Goal: Register for event/course

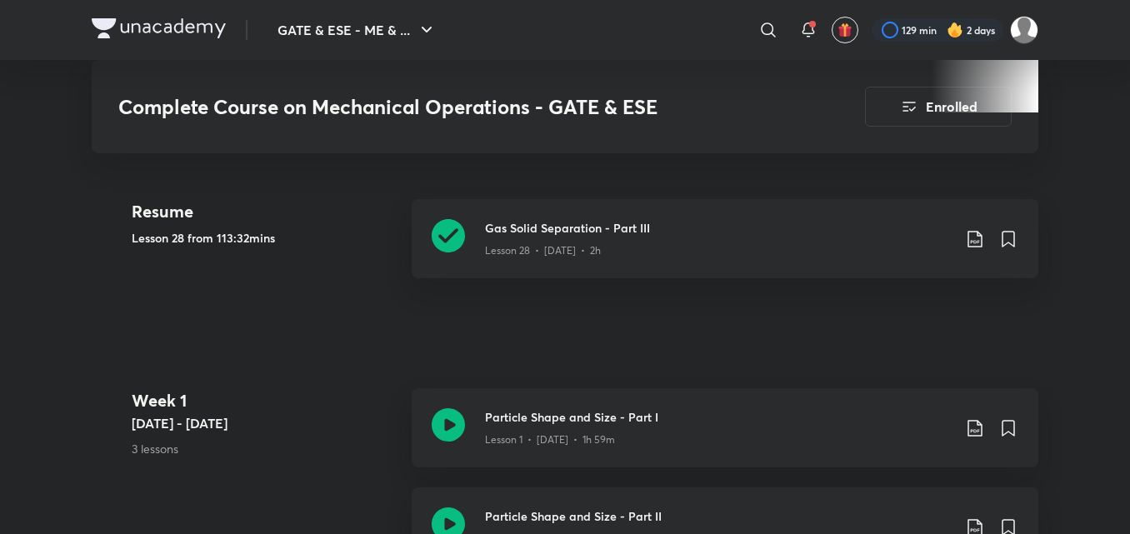
scroll to position [834, 0]
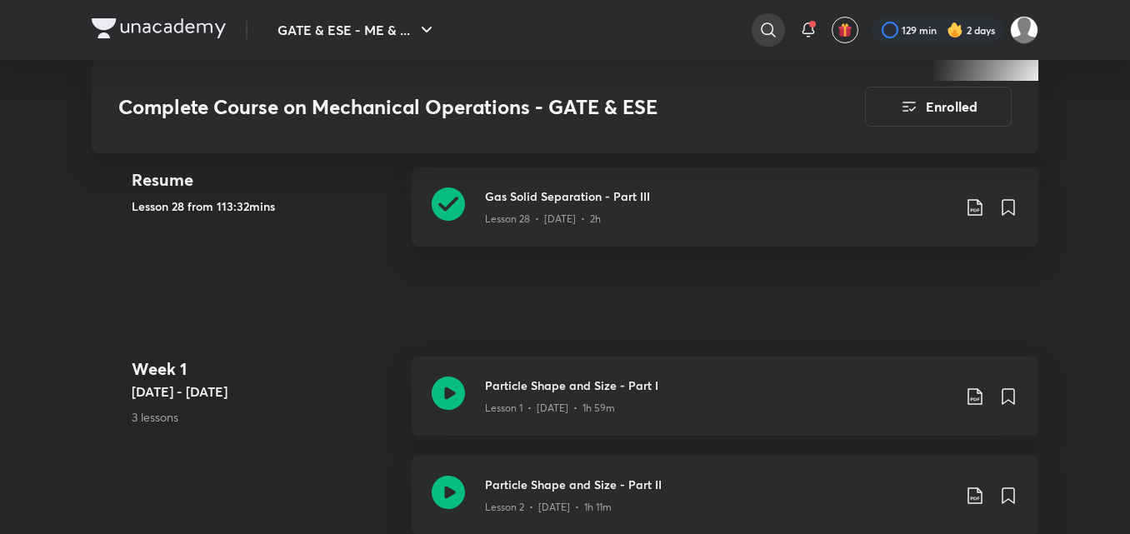
click at [761, 29] on icon at bounding box center [768, 30] width 14 height 14
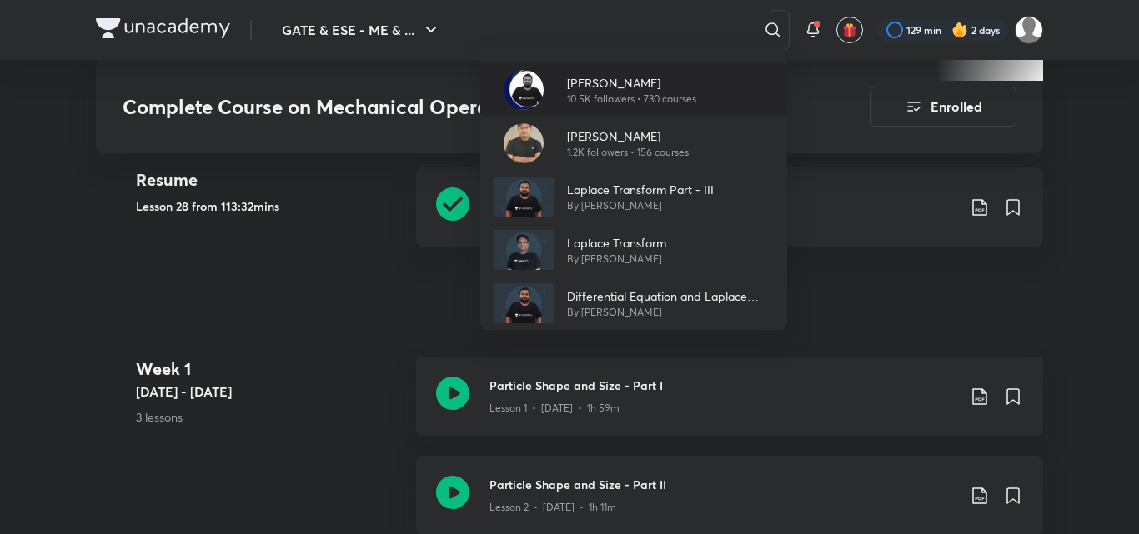
click at [703, 78] on div "Ankur Bansal 10.5K followers • 730 courses" at bounding box center [633, 89] width 307 height 53
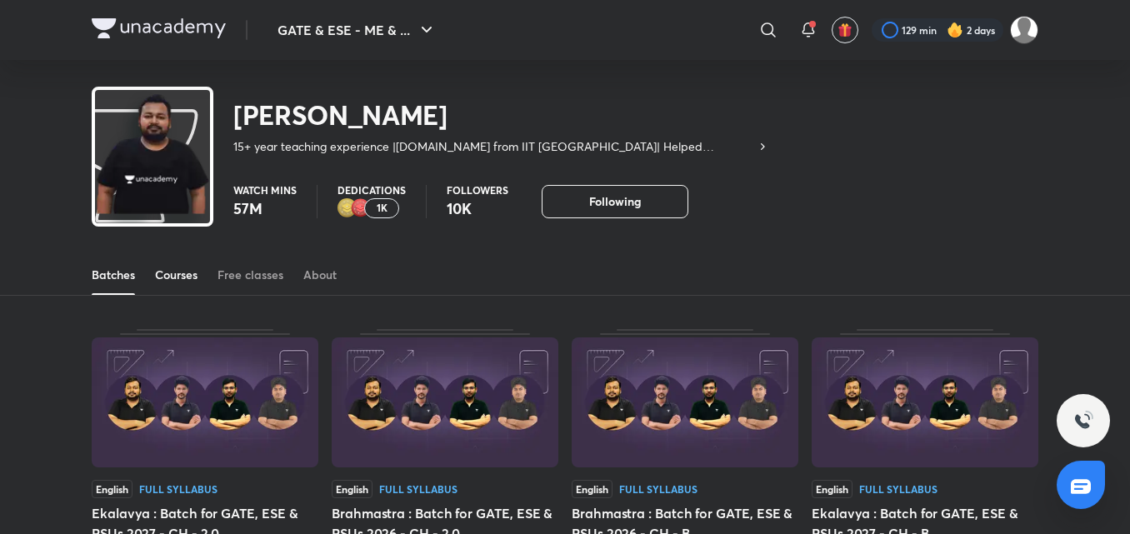
click at [155, 275] on div "Courses" at bounding box center [176, 275] width 43 height 17
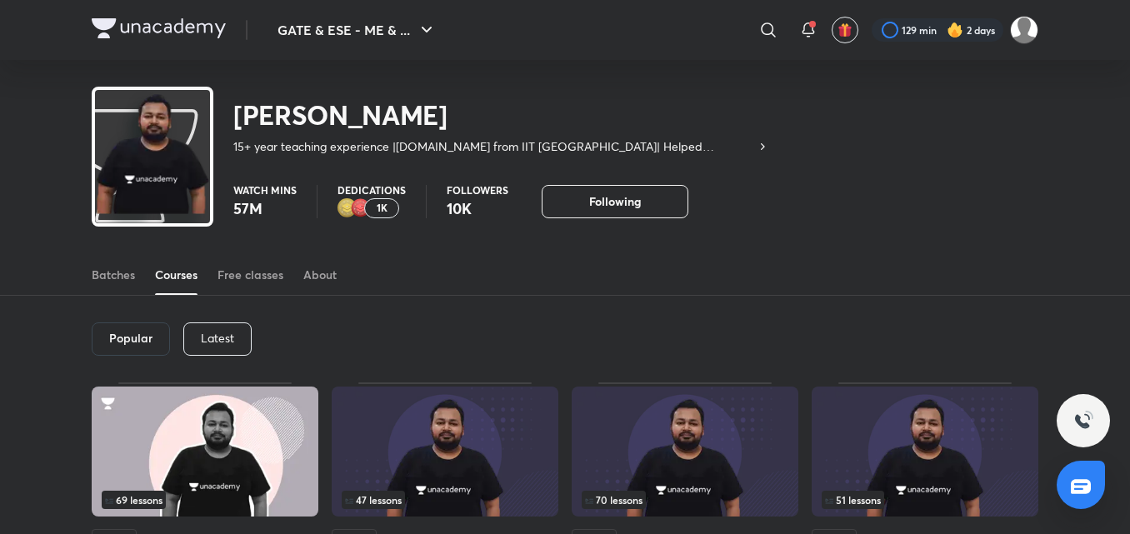
click at [228, 332] on p "Latest" at bounding box center [217, 338] width 33 height 13
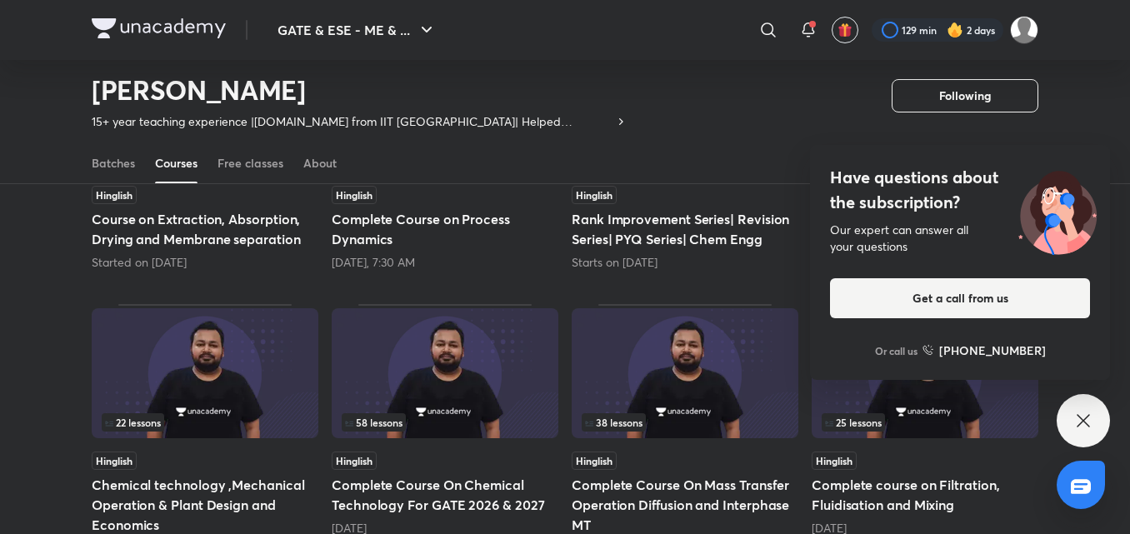
scroll to position [322, 0]
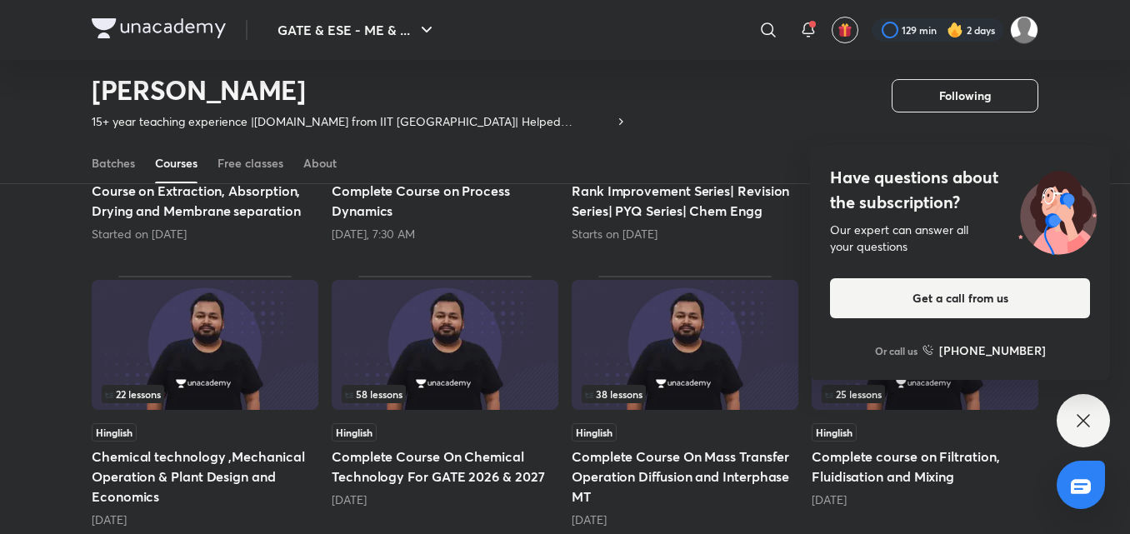
click at [1085, 427] on icon at bounding box center [1084, 421] width 20 height 20
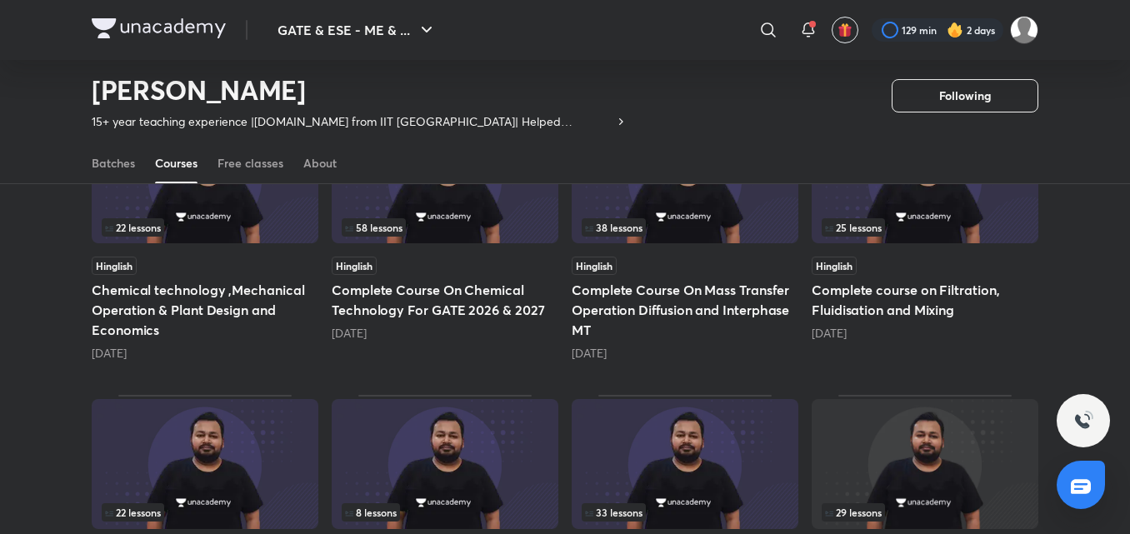
scroll to position [405, 0]
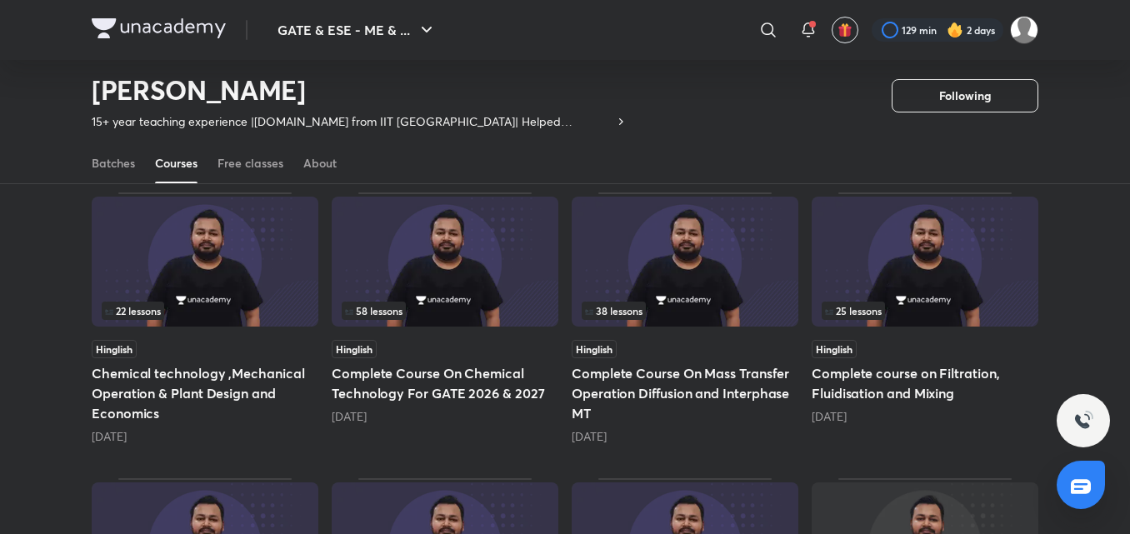
click at [899, 288] on img at bounding box center [925, 262] width 227 height 130
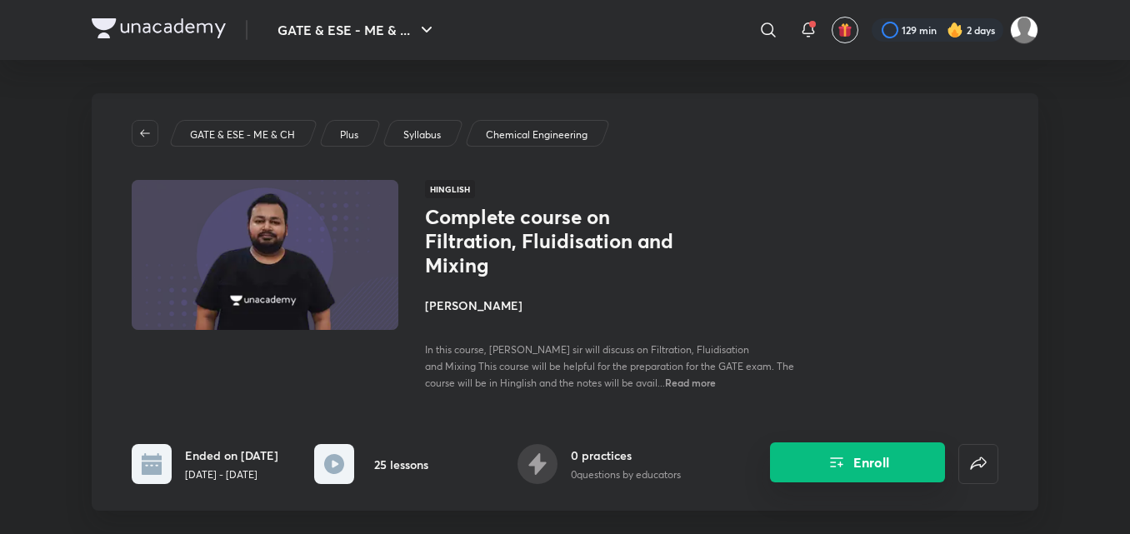
click at [789, 469] on button "Enroll" at bounding box center [857, 463] width 175 height 40
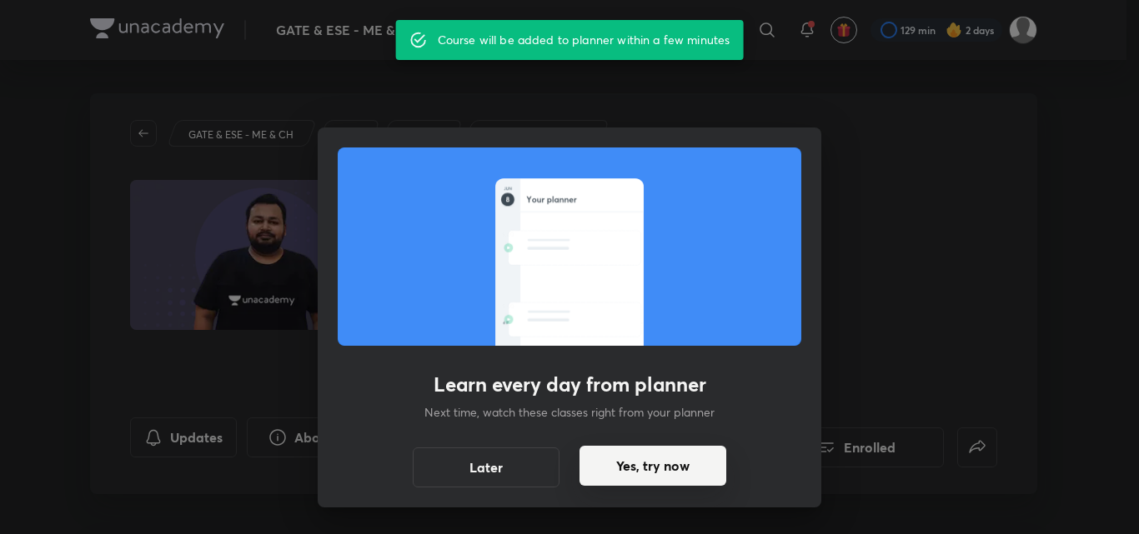
click at [665, 462] on button "Yes, try now" at bounding box center [652, 466] width 147 height 40
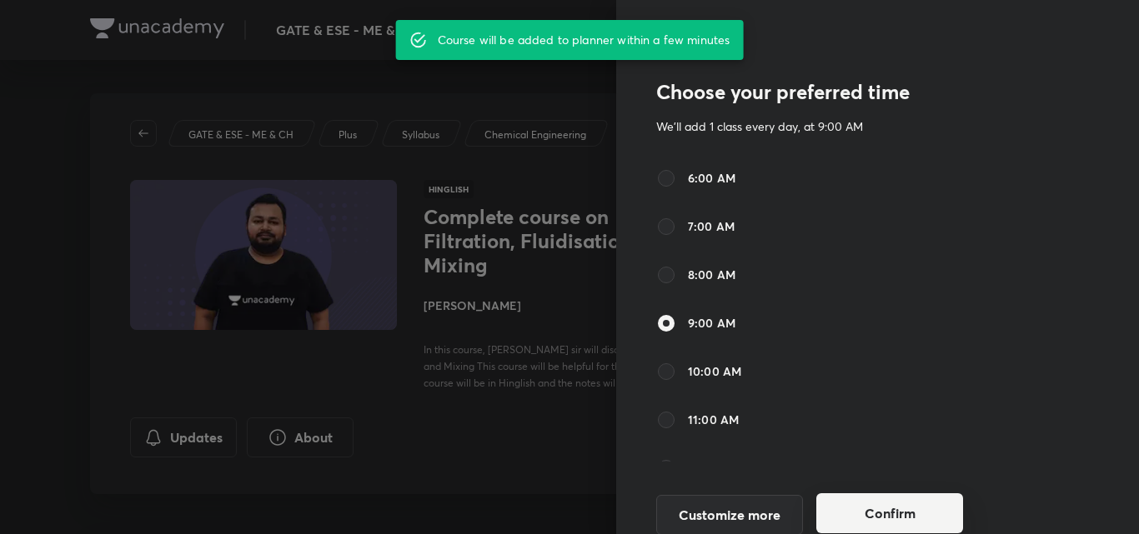
click at [828, 503] on button "Confirm" at bounding box center [889, 513] width 147 height 40
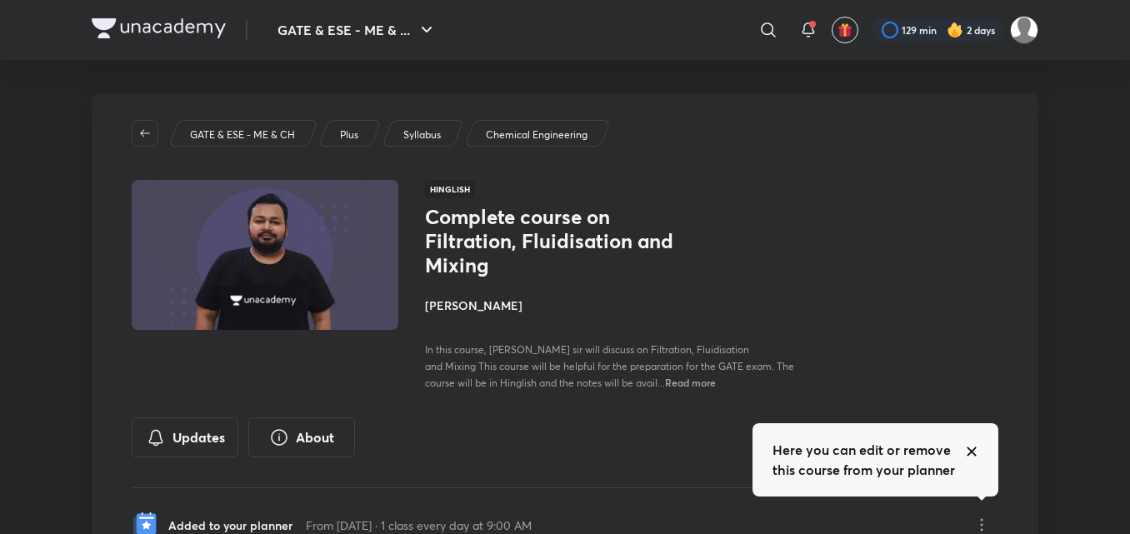
click at [974, 449] on icon at bounding box center [972, 452] width 8 height 8
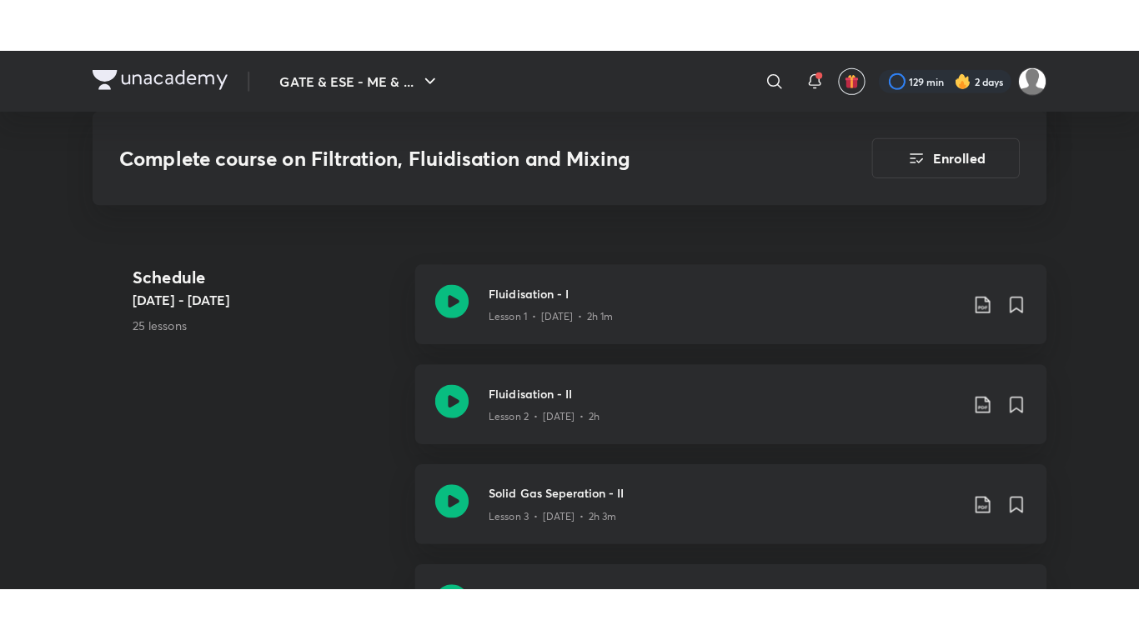
scroll to position [917, 0]
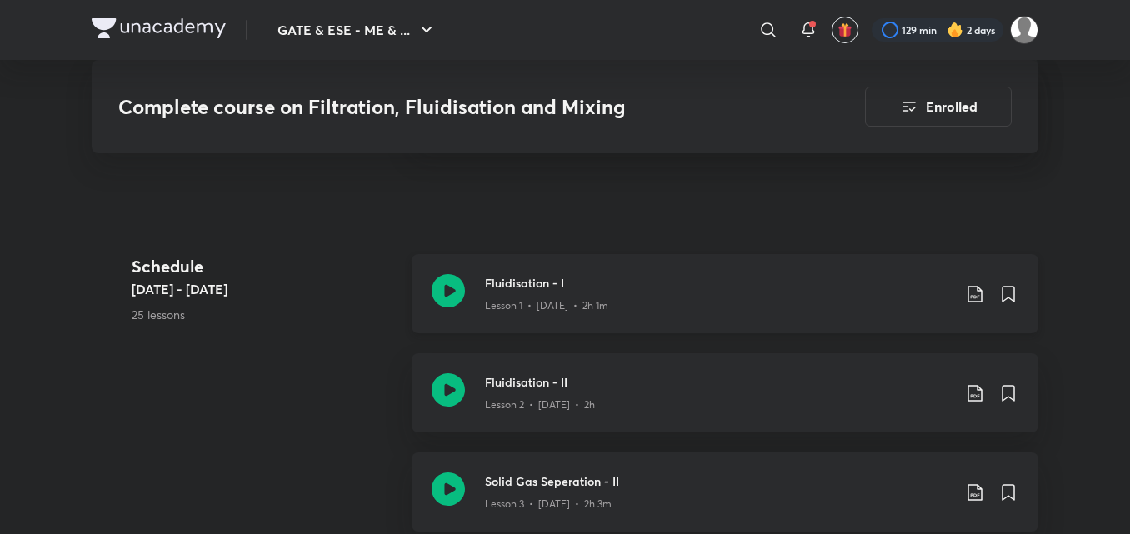
click at [725, 301] on div "Lesson 1 • Feb 21 • 2h 1m" at bounding box center [718, 303] width 467 height 22
